Goal: Task Accomplishment & Management: Complete application form

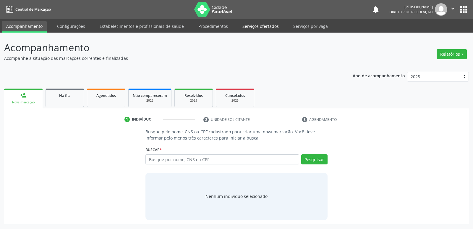
click at [268, 26] on link "Serviços ofertados" at bounding box center [260, 26] width 45 height 10
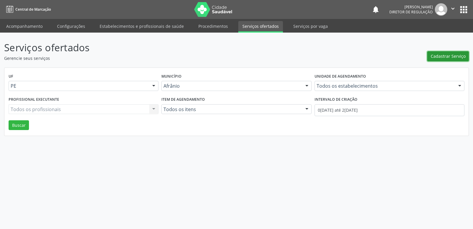
click at [441, 56] on span "Cadastrar Serviço" at bounding box center [448, 56] width 35 height 6
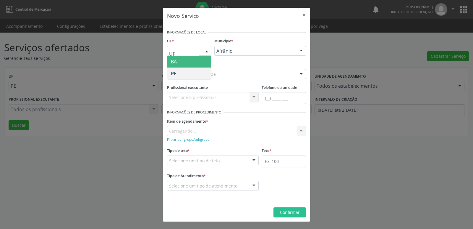
click at [207, 49] on div at bounding box center [206, 51] width 9 height 10
click at [198, 62] on span "BA" at bounding box center [189, 62] width 44 height 12
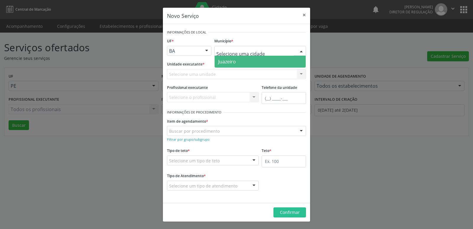
click at [243, 62] on span "Juazeiro" at bounding box center [260, 62] width 91 height 12
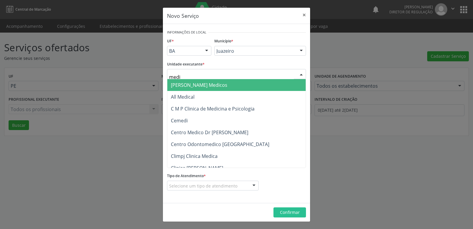
type input "mediv"
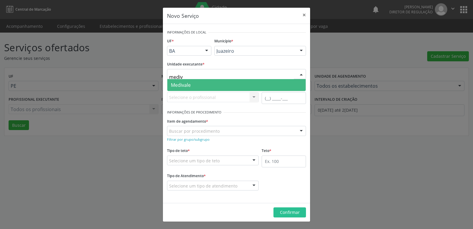
click at [200, 83] on span "Medivale" at bounding box center [236, 85] width 138 height 12
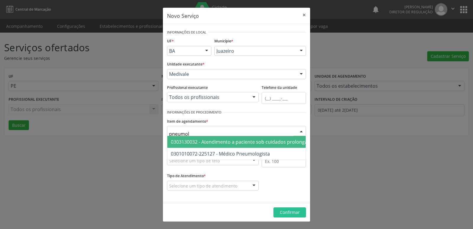
type input "pneumolo"
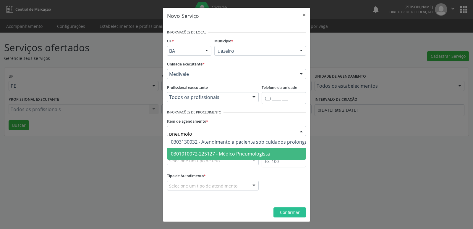
click at [219, 152] on span "0301010072-225127 - Médico Pneumologista" at bounding box center [220, 153] width 99 height 7
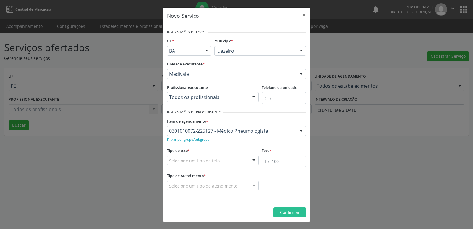
click at [219, 159] on div "Selecione um tipo de teto" at bounding box center [213, 160] width 92 height 10
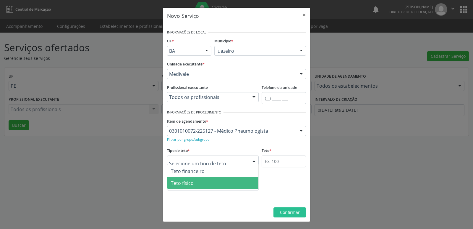
click at [212, 183] on span "Teto físico" at bounding box center [212, 183] width 91 height 12
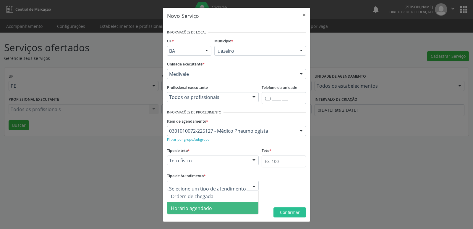
click at [209, 207] on span "Horário agendado" at bounding box center [191, 208] width 41 height 7
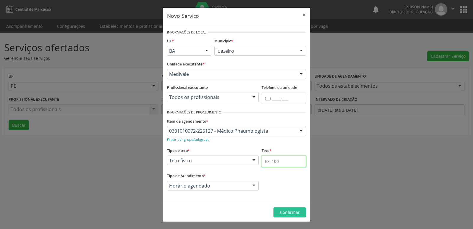
click at [274, 161] on input "text" at bounding box center [284, 161] width 44 height 12
type input "1"
click at [292, 213] on span "Confirmar" at bounding box center [290, 212] width 20 height 6
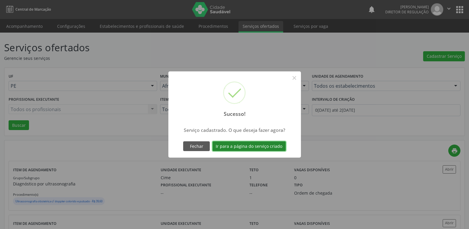
click at [265, 146] on button "Ir para a página do serviço criado" at bounding box center [248, 146] width 73 height 10
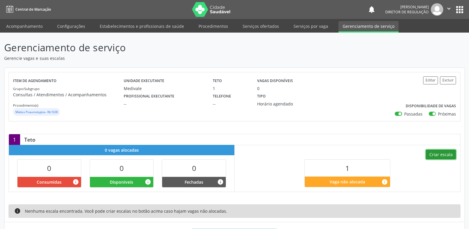
click at [444, 154] on button "Criar escala" at bounding box center [441, 154] width 30 height 10
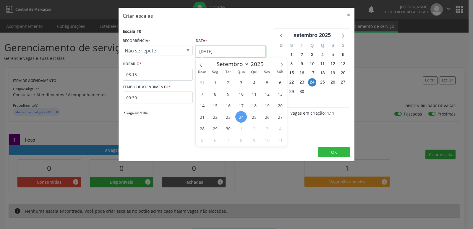
click at [222, 49] on input "[DATE]" at bounding box center [231, 52] width 70 height 12
click at [266, 117] on span "26" at bounding box center [267, 117] width 12 height 12
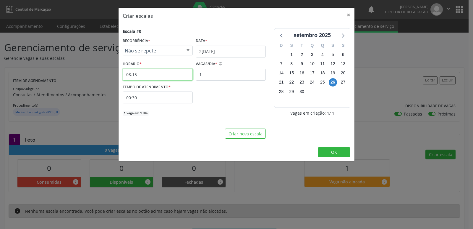
click at [151, 77] on input "08:15" at bounding box center [158, 75] width 70 height 12
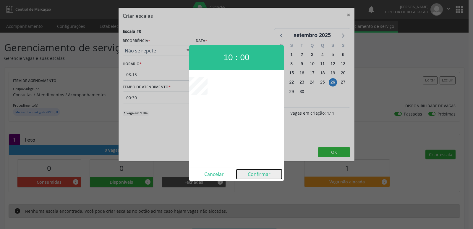
click at [260, 174] on button "Confirmar" at bounding box center [259, 173] width 45 height 9
type input "10:00"
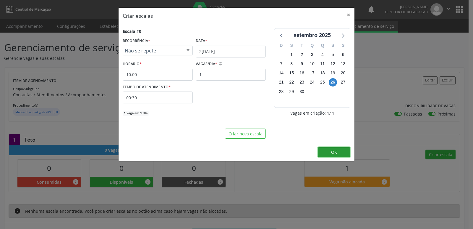
click at [334, 151] on span "OK" at bounding box center [334, 152] width 6 height 6
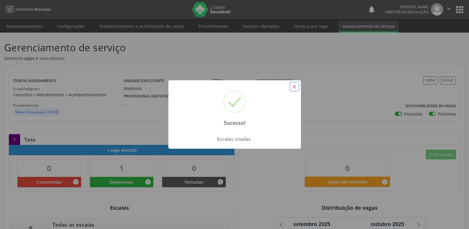
click at [295, 87] on button "×" at bounding box center [294, 87] width 10 height 10
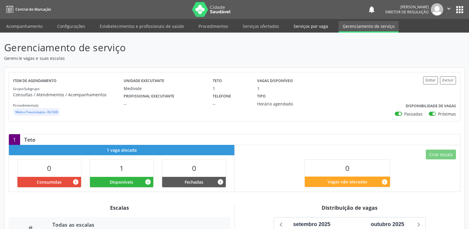
click at [310, 26] on link "Serviços por vaga" at bounding box center [310, 26] width 43 height 10
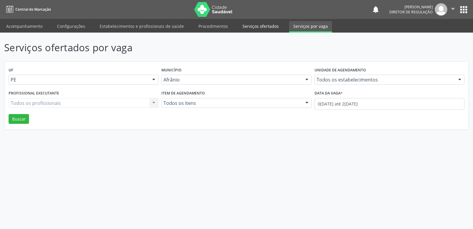
click at [262, 28] on link "Serviços ofertados" at bounding box center [260, 26] width 45 height 10
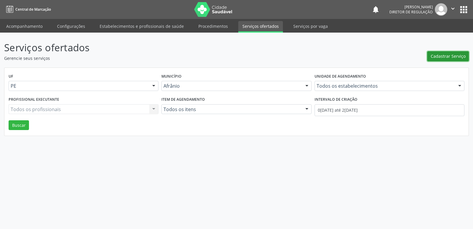
click at [451, 57] on span "Cadastrar Serviço" at bounding box center [448, 56] width 35 height 6
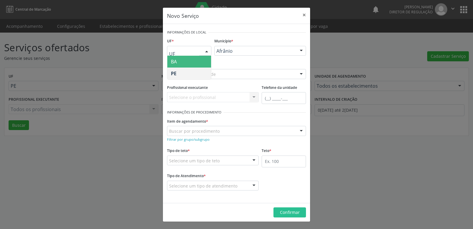
click at [207, 50] on div at bounding box center [206, 51] width 9 height 10
click at [203, 60] on span "BA" at bounding box center [189, 62] width 44 height 12
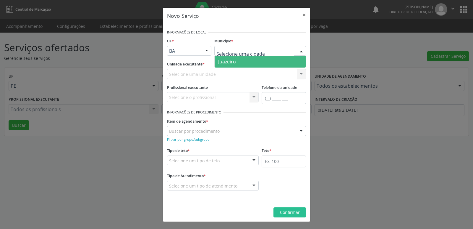
click at [242, 64] on span "Juazeiro" at bounding box center [260, 62] width 91 height 12
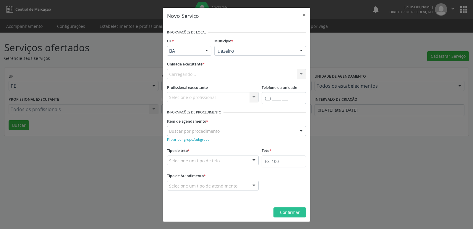
click at [223, 73] on div "Carregando..." at bounding box center [236, 74] width 139 height 10
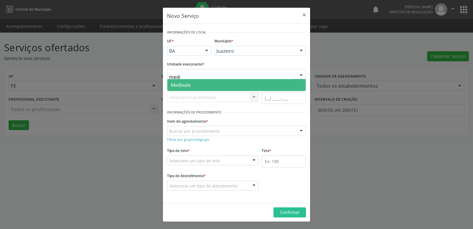
type input "mediv"
click at [190, 85] on span "Medivale" at bounding box center [181, 85] width 20 height 7
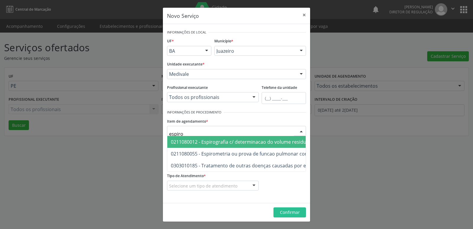
type input "espirom"
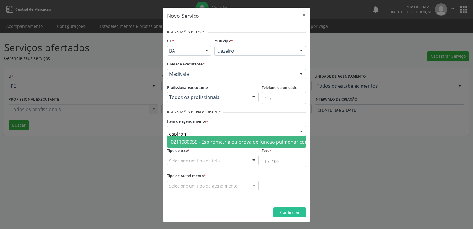
click at [216, 143] on span "0211080055 - Espirometria ou prova de funcao pulmonar completa com broncodilata…" at bounding box center [270, 141] width 198 height 7
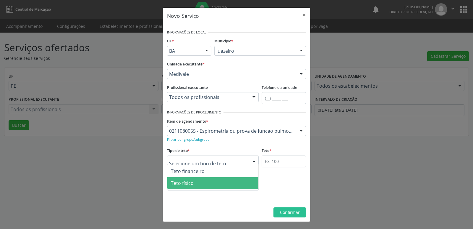
click at [215, 187] on span "Teto físico" at bounding box center [212, 183] width 91 height 12
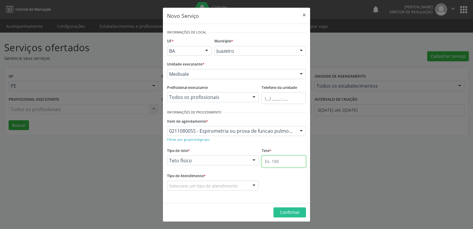
click at [286, 164] on input "text" at bounding box center [284, 161] width 44 height 12
type input "1"
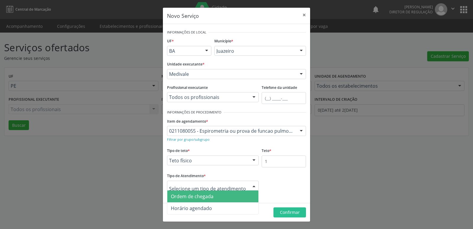
click at [203, 197] on span "Ordem de chegada" at bounding box center [192, 196] width 43 height 7
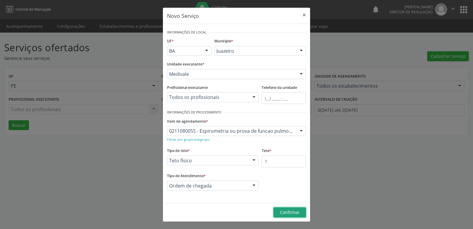
click at [298, 211] on span "Confirmar" at bounding box center [290, 212] width 20 height 6
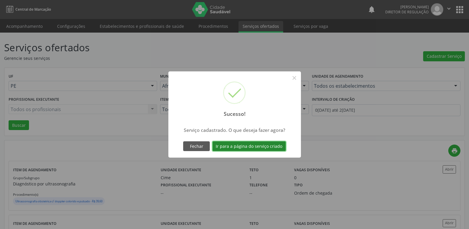
click at [264, 144] on button "Ir para a página do serviço criado" at bounding box center [248, 146] width 73 height 10
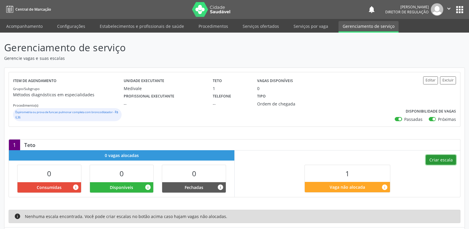
click at [432, 160] on button "Criar escala" at bounding box center [441, 160] width 30 height 10
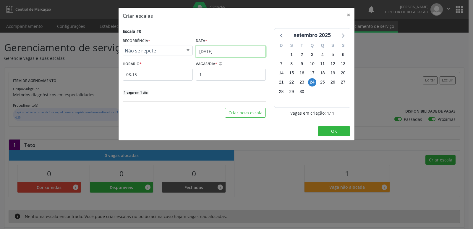
click at [237, 50] on input "[DATE]" at bounding box center [231, 52] width 70 height 12
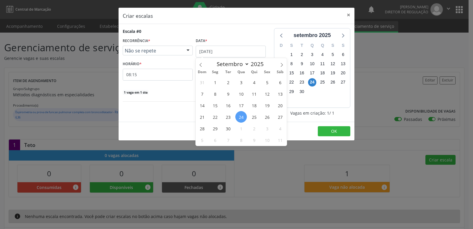
click at [266, 117] on span "26" at bounding box center [267, 117] width 12 height 12
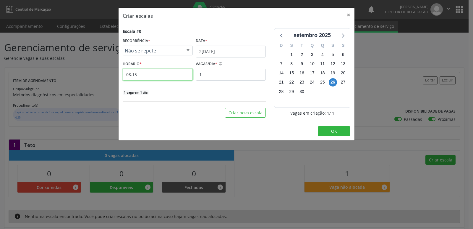
click at [165, 76] on input "08:15" at bounding box center [158, 75] width 70 height 12
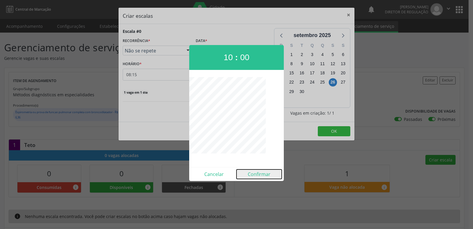
click at [262, 175] on button "Confirmar" at bounding box center [259, 173] width 45 height 9
type input "10:00"
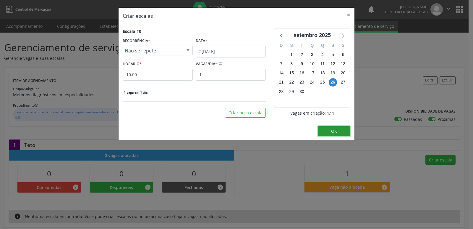
click at [320, 131] on button "OK" at bounding box center [334, 131] width 33 height 10
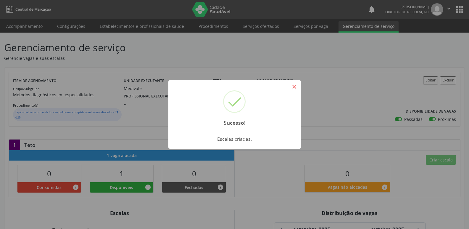
click at [294, 88] on button "×" at bounding box center [294, 87] width 10 height 10
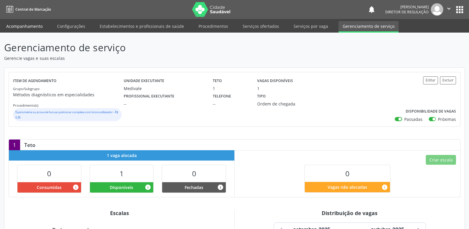
click at [33, 26] on link "Acompanhamento" at bounding box center [24, 26] width 45 height 10
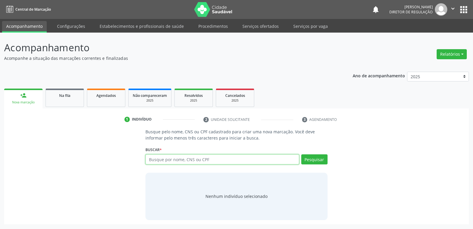
click at [173, 159] on input "text" at bounding box center [221, 159] width 153 height 10
click at [316, 159] on button "Pesquisar" at bounding box center [314, 159] width 26 height 10
click at [180, 160] on input "herminia" at bounding box center [221, 159] width 153 height 10
type input "h"
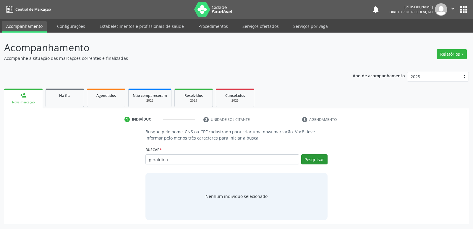
type input "geraldina"
click at [316, 160] on button "Pesquisar" at bounding box center [314, 159] width 26 height 10
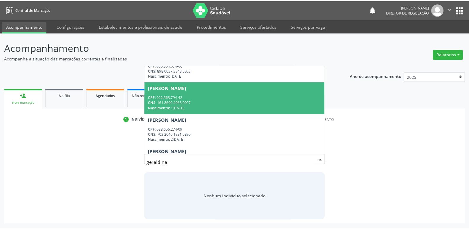
scroll to position [59, 0]
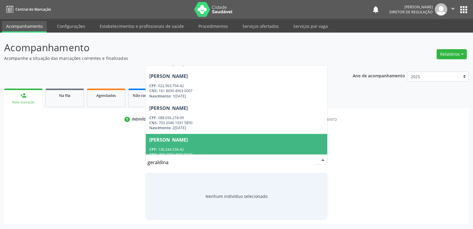
click at [277, 145] on span "[PERSON_NAME] CPF: 136.244.558-42 CNS: 708 2056 4899 8943 Nascimento: 2[DATE]" at bounding box center [236, 150] width 181 height 32
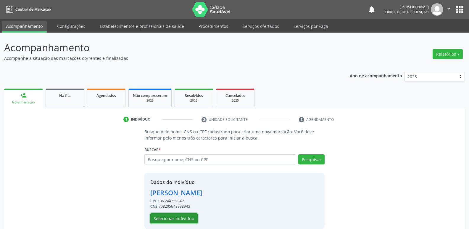
click at [190, 219] on button "Selecionar indivíduo" at bounding box center [173, 218] width 47 height 10
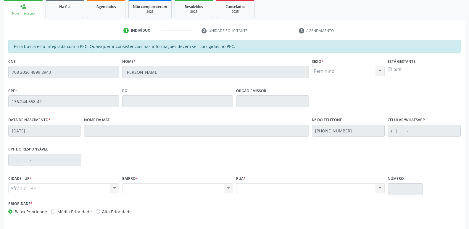
scroll to position [109, 0]
